Goal: Use online tool/utility: Utilize a website feature to perform a specific function

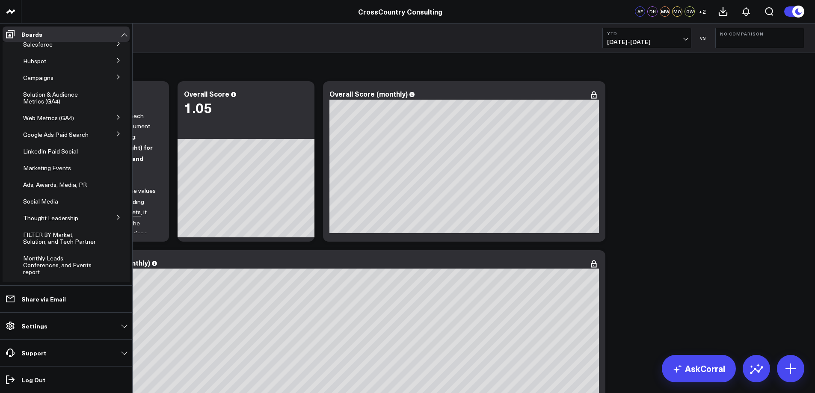
scroll to position [5, 0]
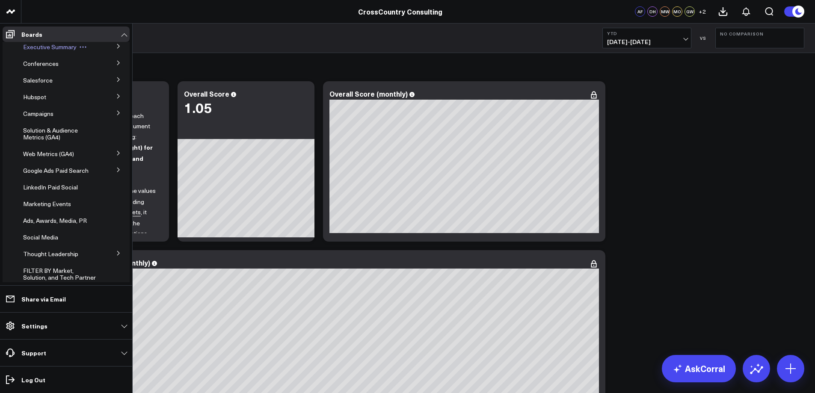
click at [58, 46] on span "Executive Summary" at bounding box center [49, 47] width 53 height 8
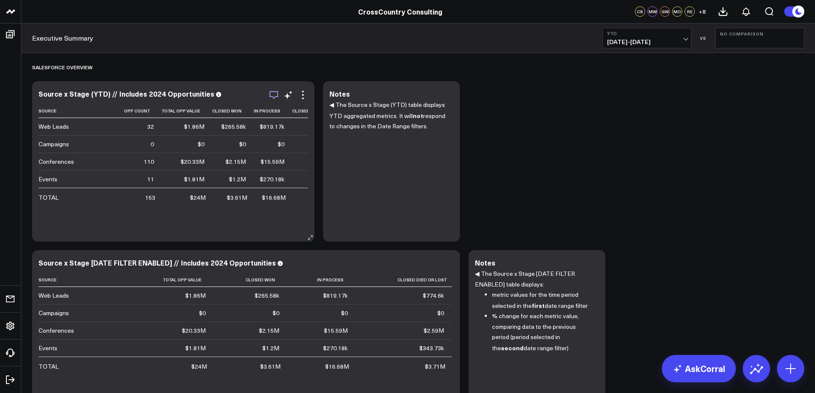
click at [272, 95] on icon "button" at bounding box center [274, 95] width 10 height 10
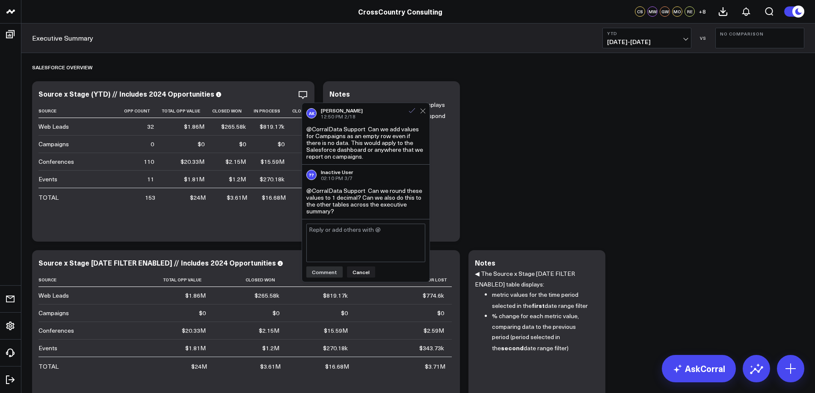
click at [410, 112] on use at bounding box center [412, 110] width 6 height 5
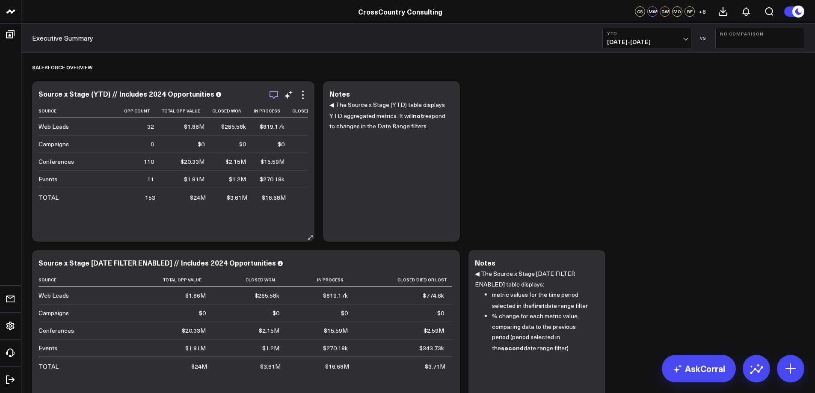
click at [273, 94] on icon "button" at bounding box center [274, 95] width 10 height 10
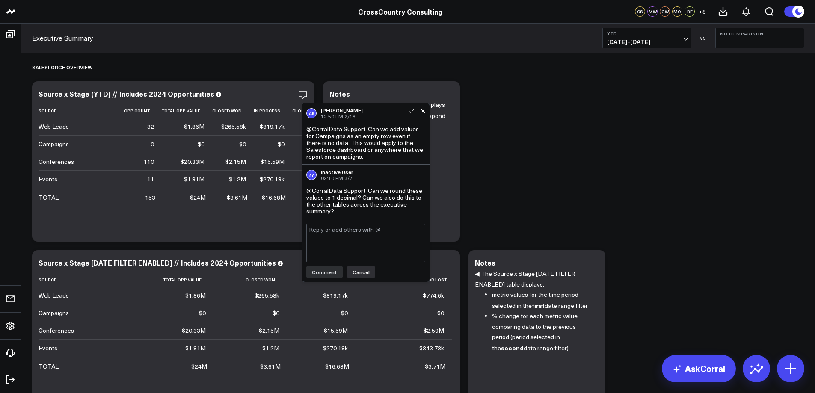
click at [359, 274] on button "Cancel" at bounding box center [361, 271] width 28 height 11
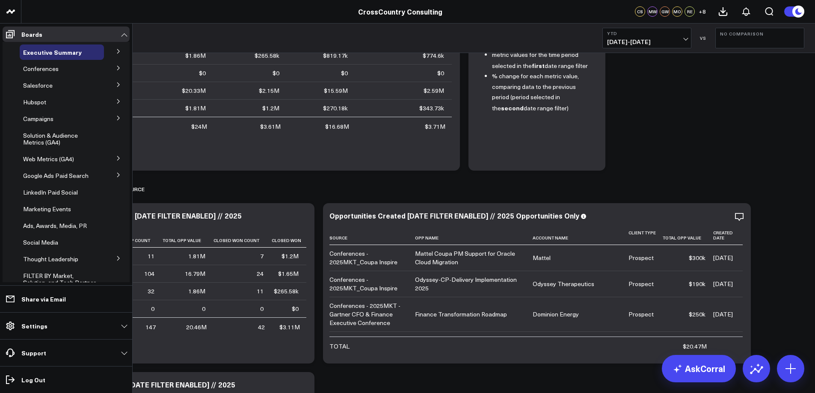
scroll to position [133, 0]
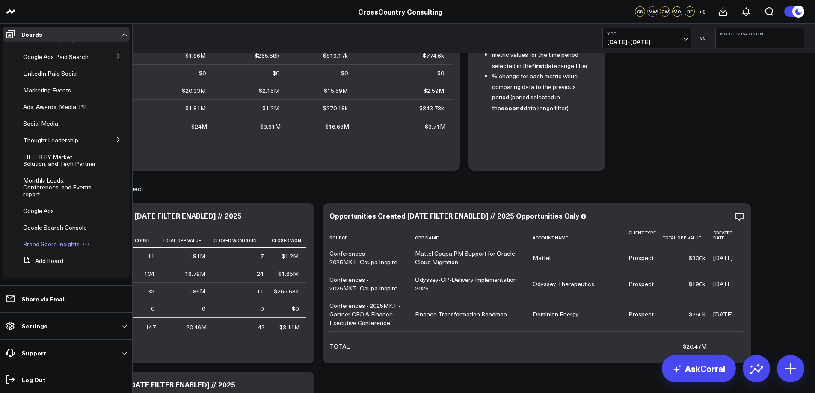
click at [65, 241] on span "Brand Score Insights" at bounding box center [51, 244] width 56 height 8
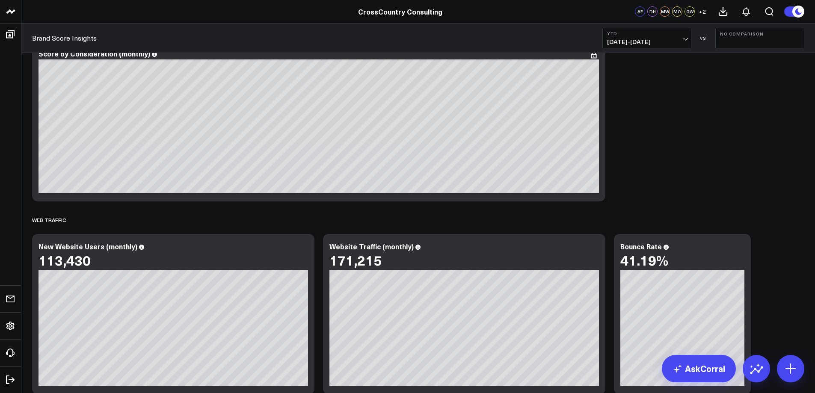
scroll to position [189, 0]
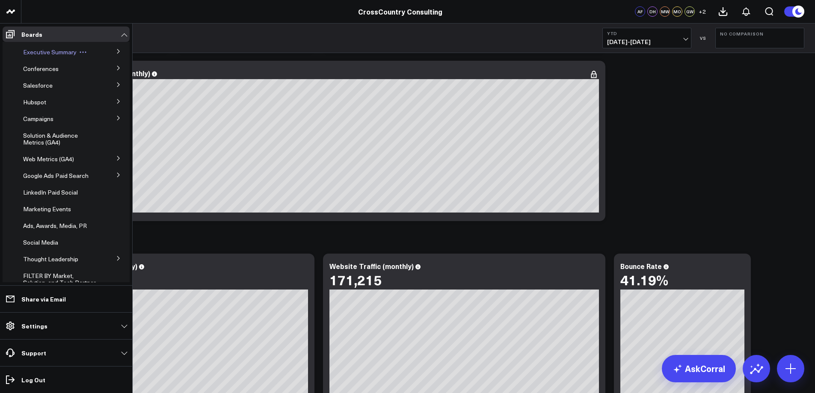
click at [50, 50] on span "Executive Summary" at bounding box center [49, 52] width 53 height 8
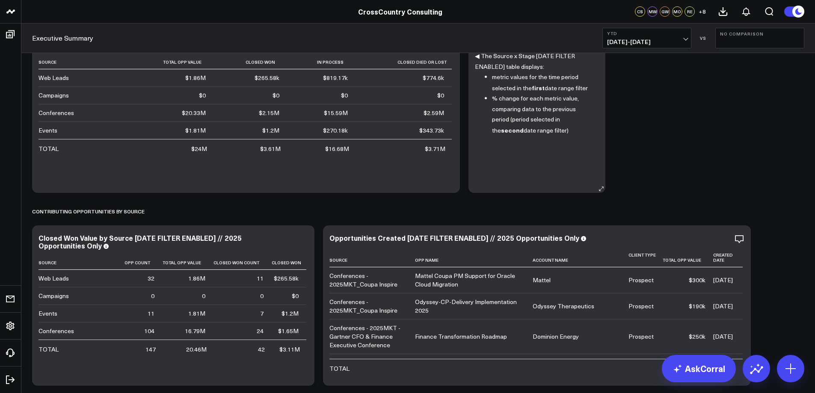
scroll to position [217, 0]
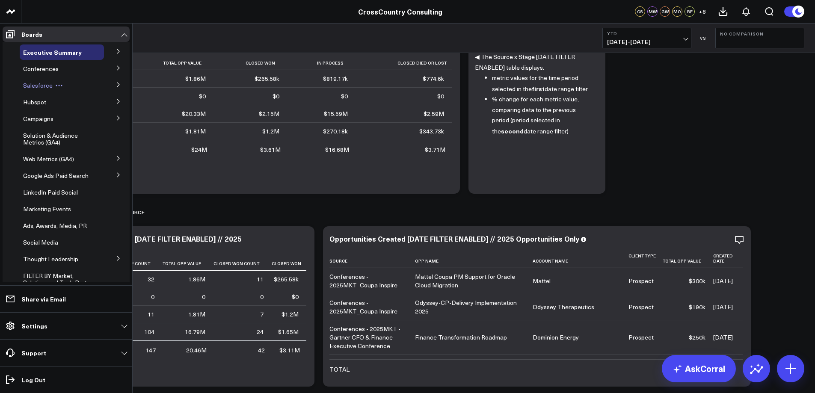
click at [35, 85] on span "Salesforce" at bounding box center [38, 85] width 30 height 8
click at [116, 83] on icon at bounding box center [118, 84] width 5 height 5
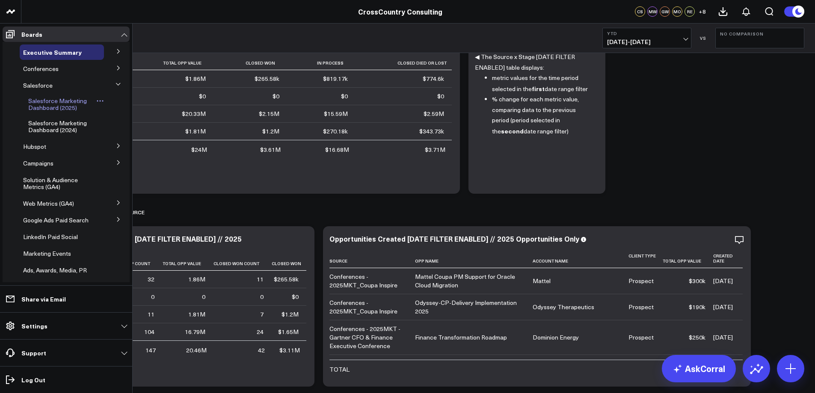
click at [68, 102] on span "Salesforce Marketing Dashboard (2025)" at bounding box center [57, 104] width 59 height 15
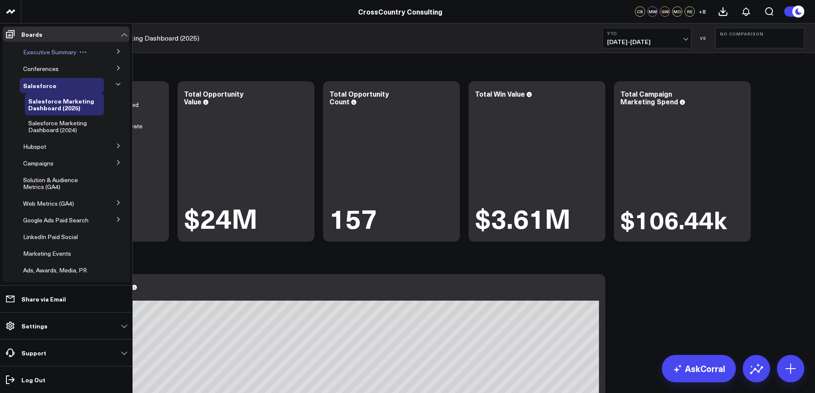
click at [46, 51] on span "Executive Summary" at bounding box center [49, 52] width 53 height 8
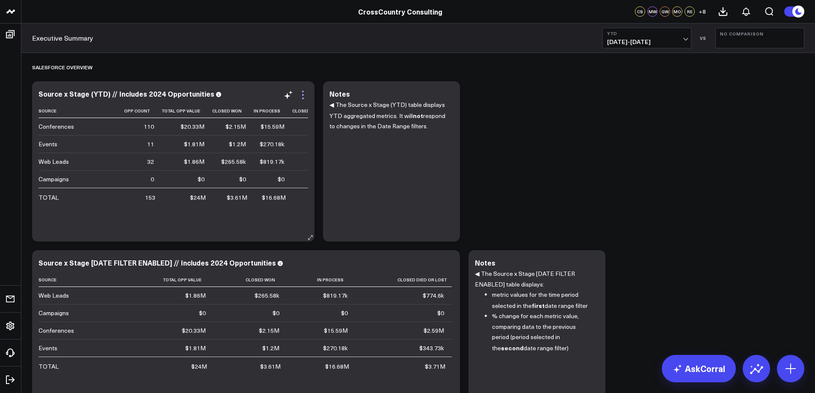
click at [301, 95] on icon at bounding box center [303, 95] width 10 height 10
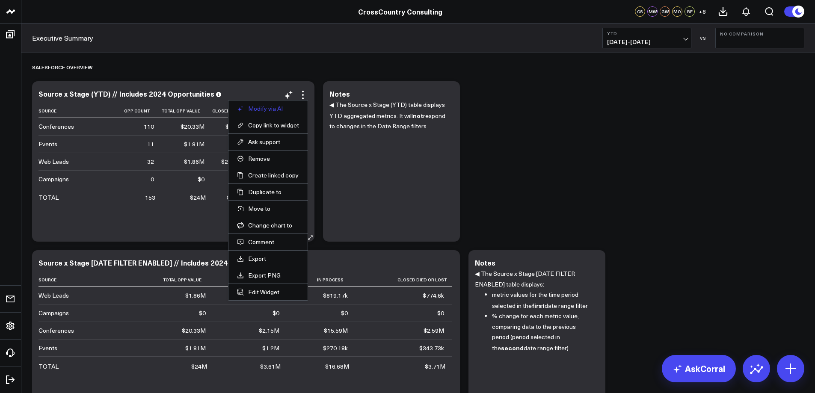
click at [266, 106] on button "Modify via AI" at bounding box center [268, 109] width 62 height 8
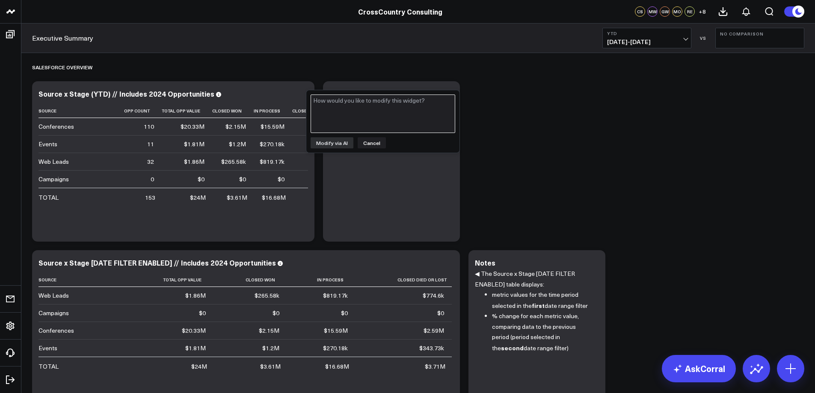
click at [334, 109] on textarea at bounding box center [382, 113] width 145 height 38
click at [322, 100] on textarea "For Web Leads, include Web Leads via Contact as well in the stats" at bounding box center [382, 113] width 145 height 38
drag, startPoint x: 336, startPoint y: 108, endPoint x: 399, endPoint y: 106, distance: 63.3
click at [399, 106] on textarea "For the category Web Leads, include Web Leads via Contact as well in the stats" at bounding box center [382, 113] width 145 height 38
type textarea "For the category Web Leads, include Web Leads via Contact in the stats as well"
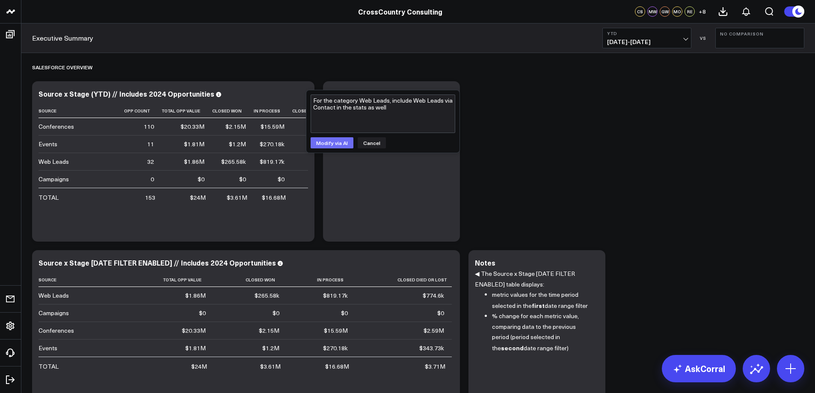
click at [322, 143] on button "Modify via AI" at bounding box center [331, 142] width 43 height 11
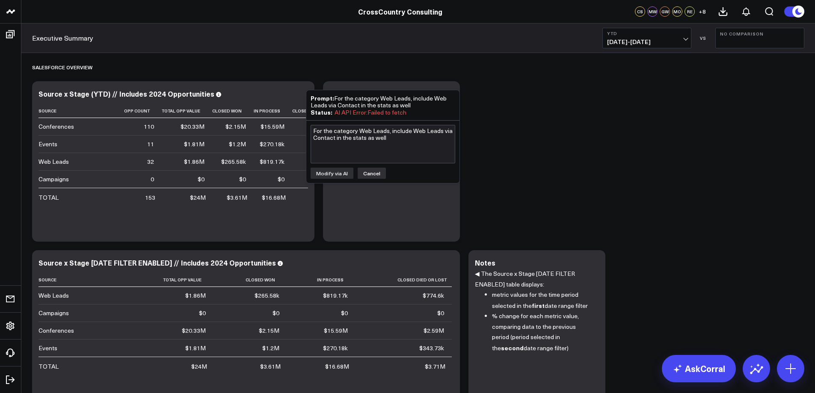
click at [364, 176] on button "Cancel" at bounding box center [371, 173] width 28 height 11
